Goal: Task Accomplishment & Management: Manage account settings

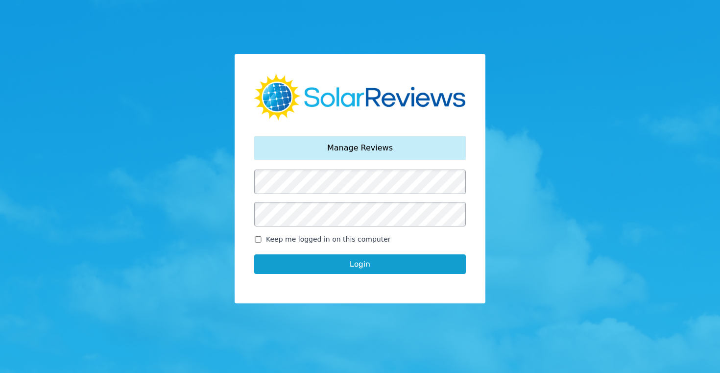
click at [256, 240] on input "Keep me logged in on this computer" at bounding box center [258, 239] width 8 height 6
checkbox input "true"
click at [348, 263] on button "Login" at bounding box center [360, 264] width 212 height 20
click at [351, 263] on button "Login" at bounding box center [360, 264] width 212 height 20
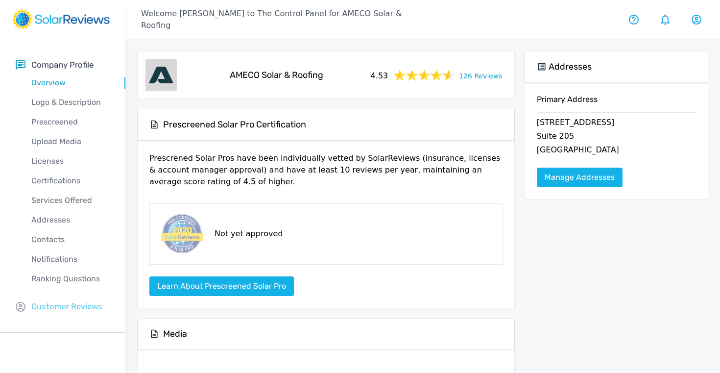
click at [80, 306] on p "Customer Reviews" at bounding box center [66, 306] width 71 height 12
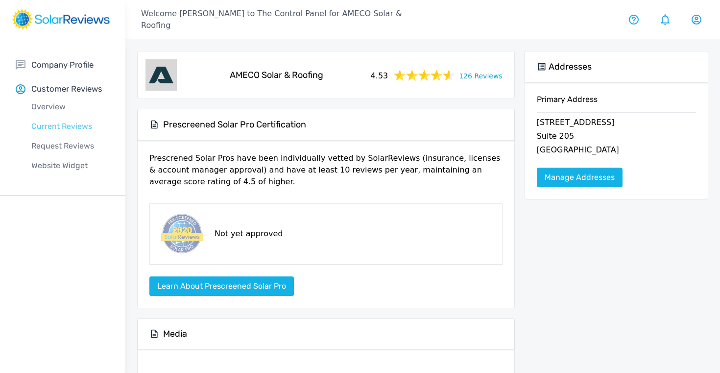
click at [59, 124] on p "Current Reviews" at bounding box center [71, 126] width 110 height 12
